Goal: Information Seeking & Learning: Check status

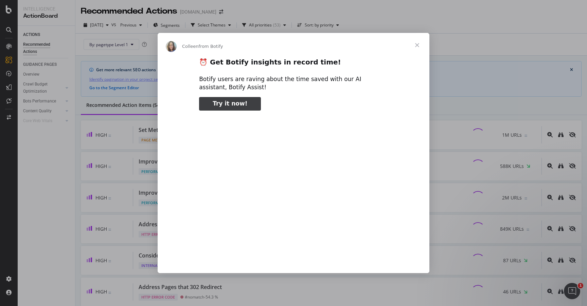
type input "131747"
click at [416, 45] on span "Close" at bounding box center [417, 45] width 24 height 24
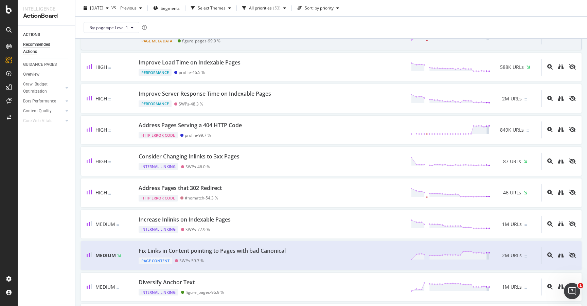
scroll to position [101, 0]
